Goal: Information Seeking & Learning: Learn about a topic

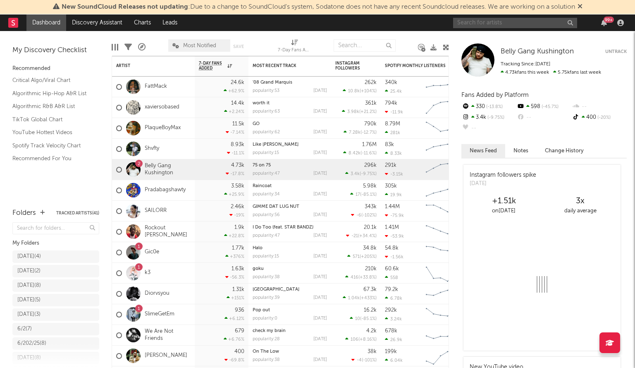
click at [481, 27] on input "text" at bounding box center [515, 23] width 124 height 10
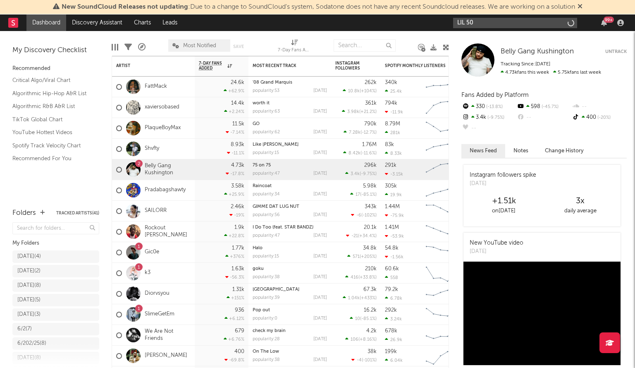
type input "LIL 50"
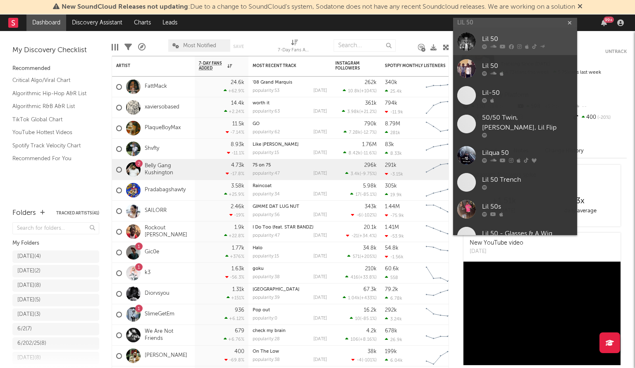
click at [483, 45] on icon at bounding box center [484, 46] width 5 height 5
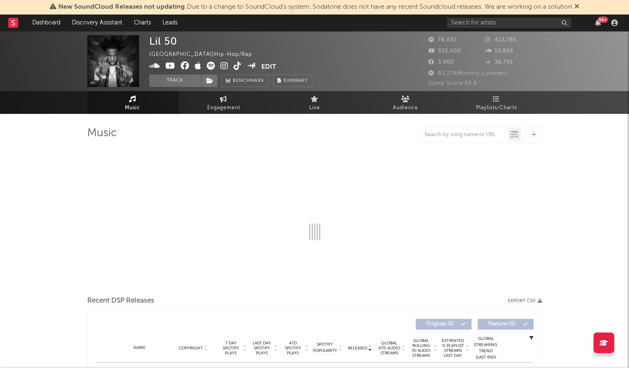
select select "6m"
